Goal: Information Seeking & Learning: Learn about a topic

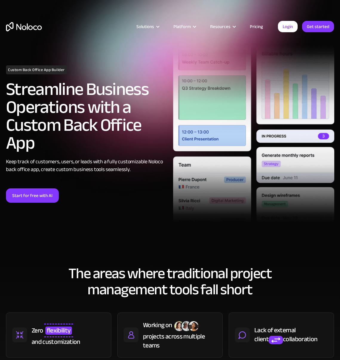
click at [257, 24] on link "Pricing" at bounding box center [256, 27] width 28 height 8
